Goal: Check status

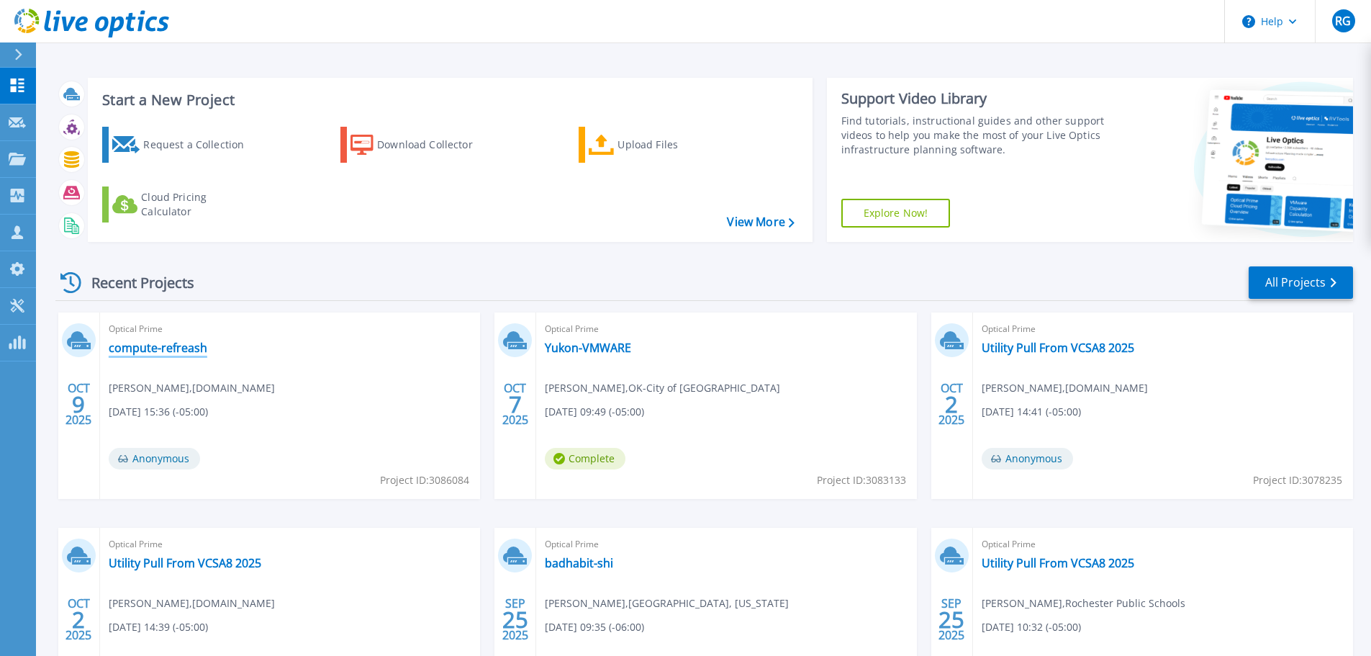
click at [190, 351] on link "compute-refreash" at bounding box center [158, 347] width 99 height 14
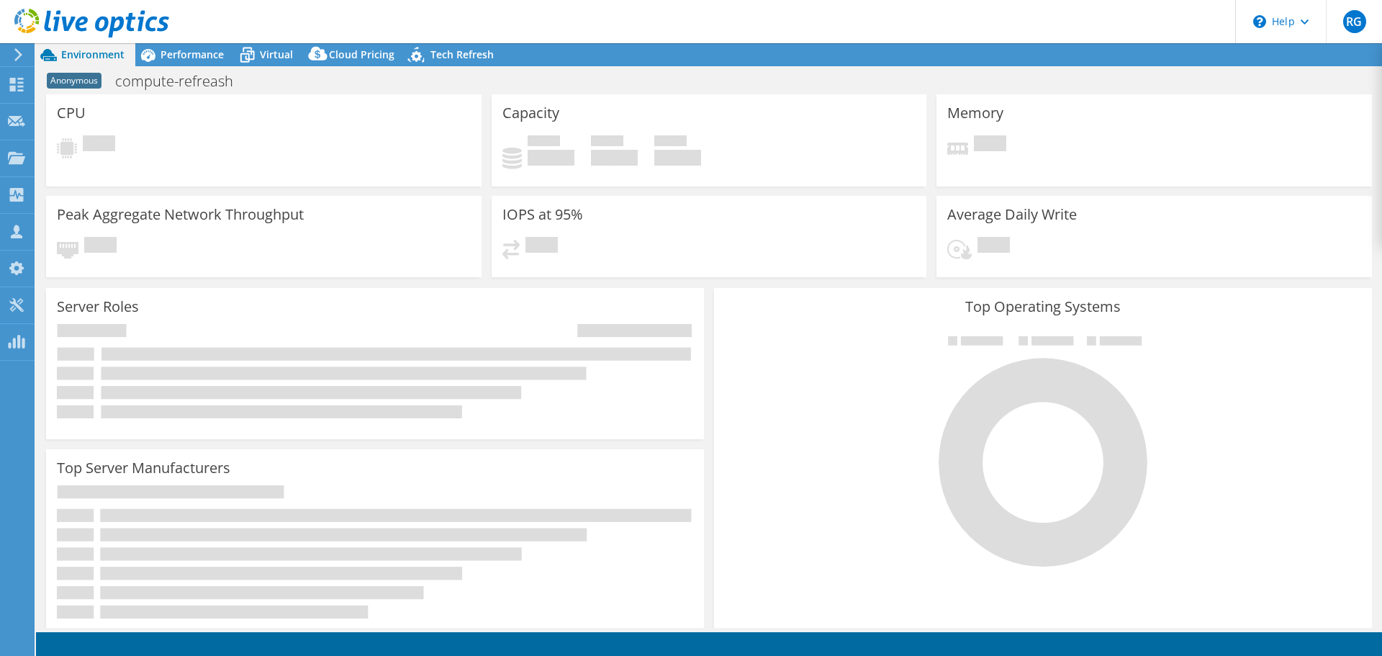
select select "USD"
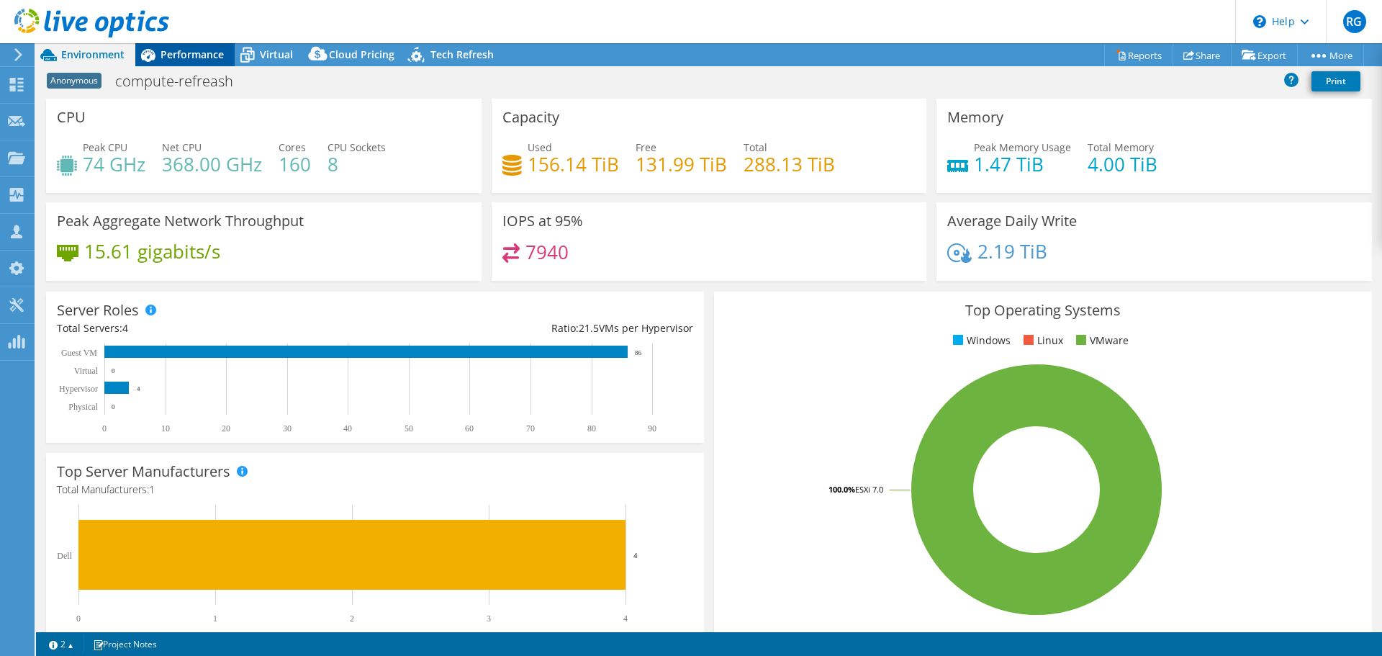
click at [198, 54] on span "Performance" at bounding box center [192, 55] width 63 height 14
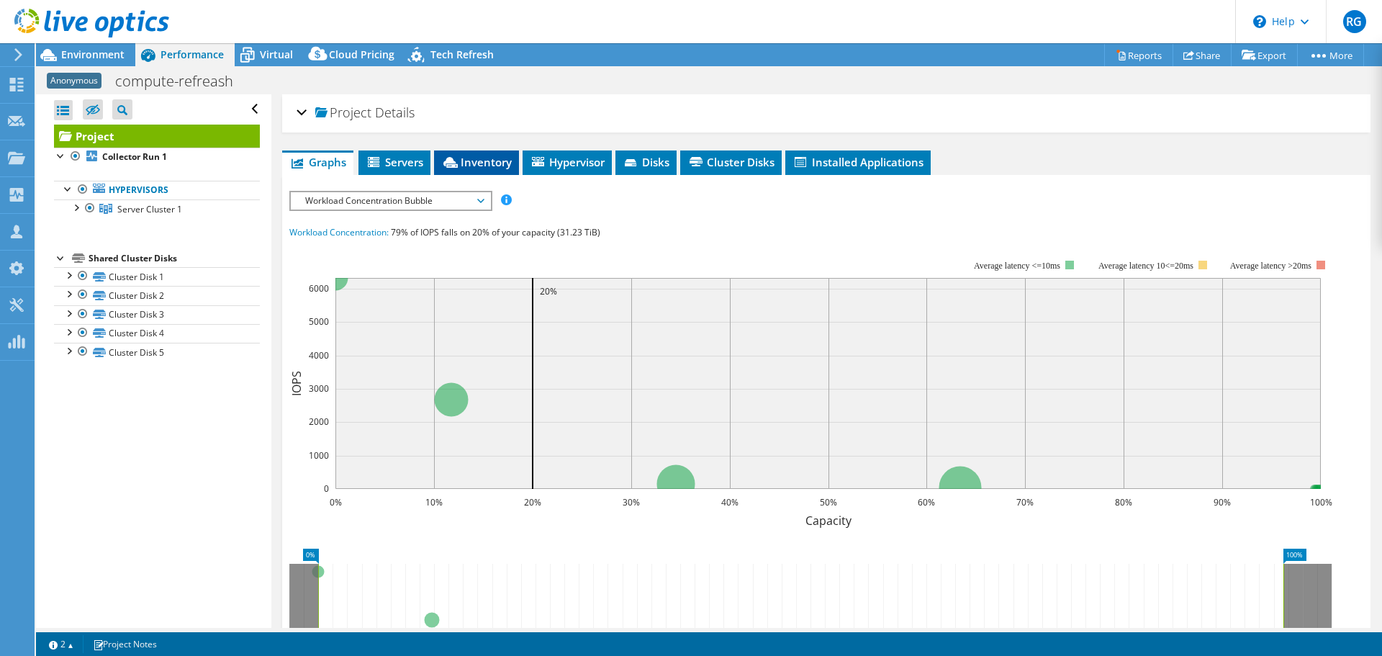
click at [464, 158] on span "Inventory" at bounding box center [476, 162] width 71 height 14
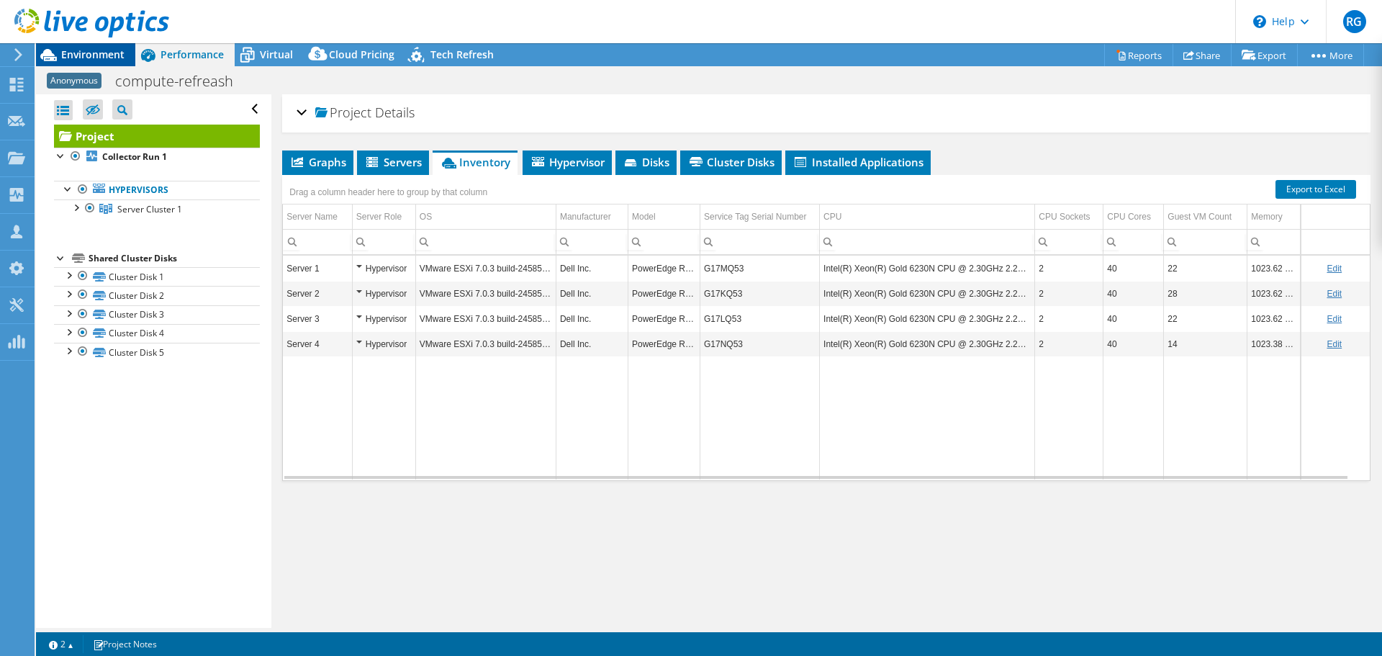
click at [91, 57] on span "Environment" at bounding box center [92, 55] width 63 height 14
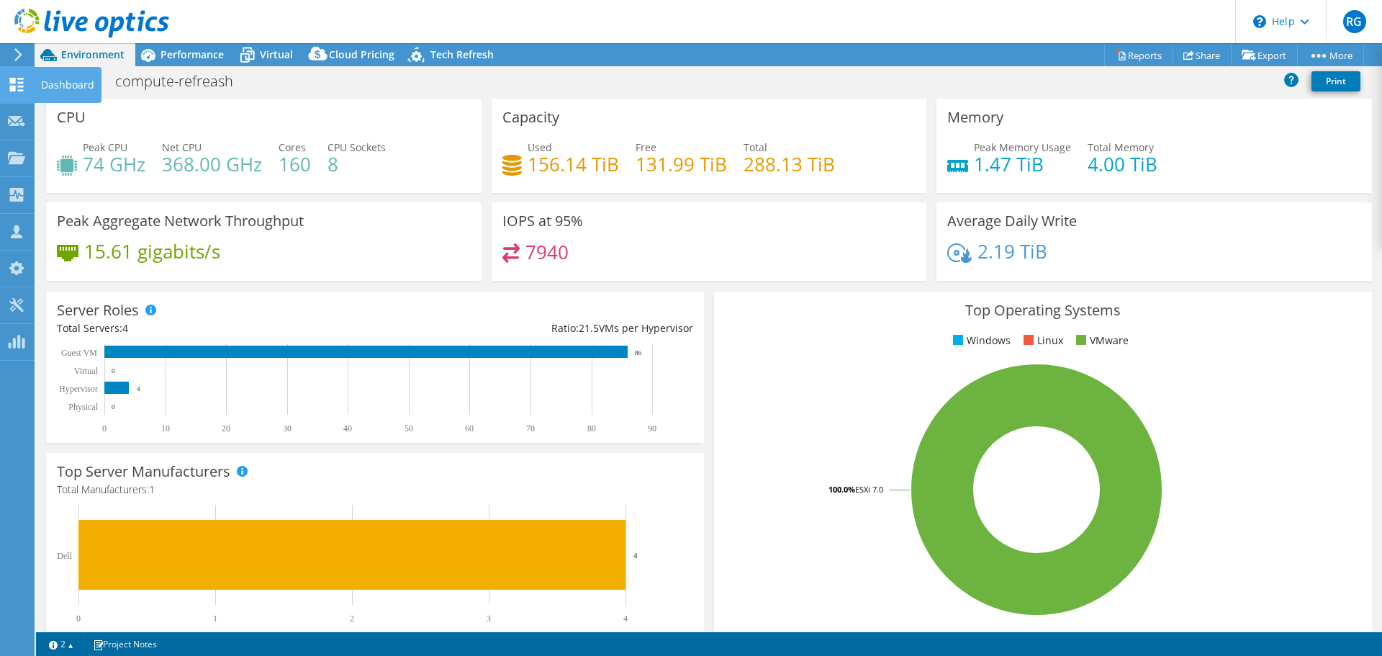
click at [17, 83] on icon at bounding box center [16, 85] width 17 height 14
